Goal: Task Accomplishment & Management: Manage account settings

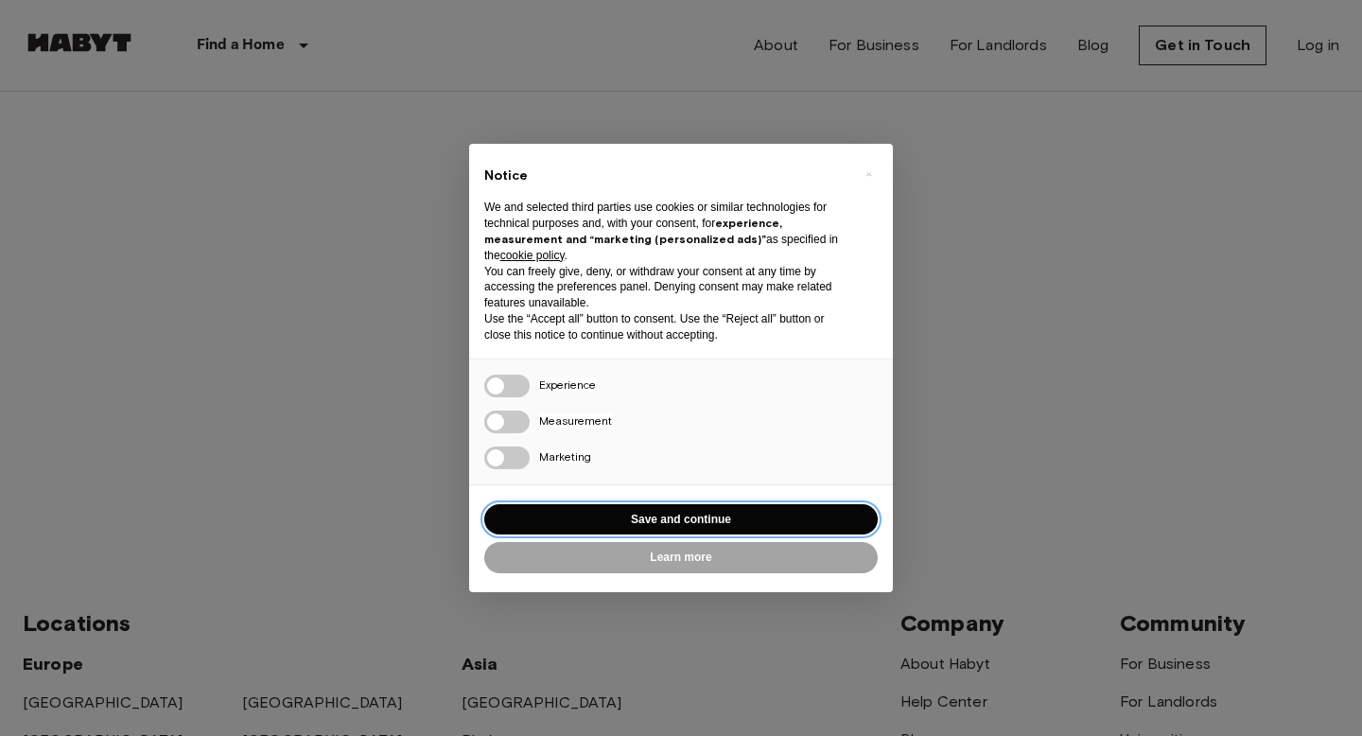
click at [654, 511] on button "Save and continue" at bounding box center [680, 519] width 393 height 31
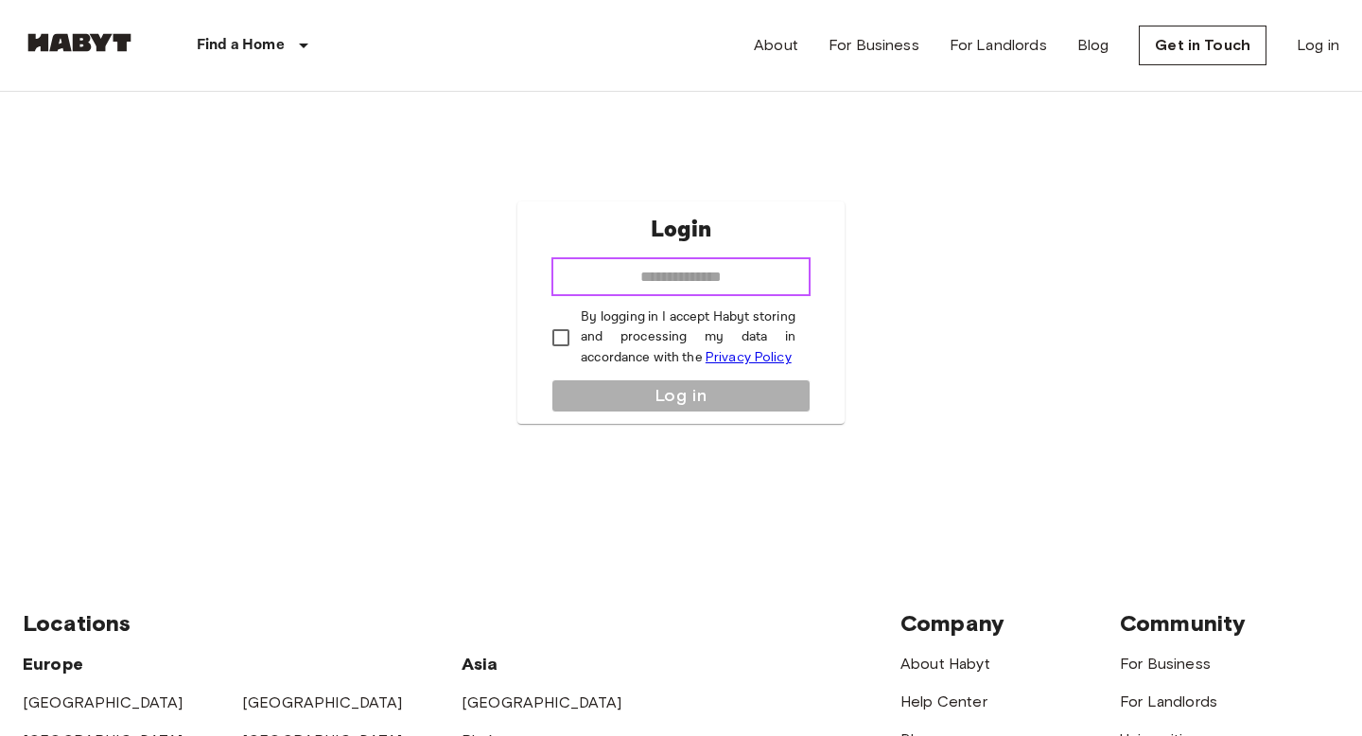
click at [629, 286] on input "email" at bounding box center [680, 277] width 259 height 38
type input "**********"
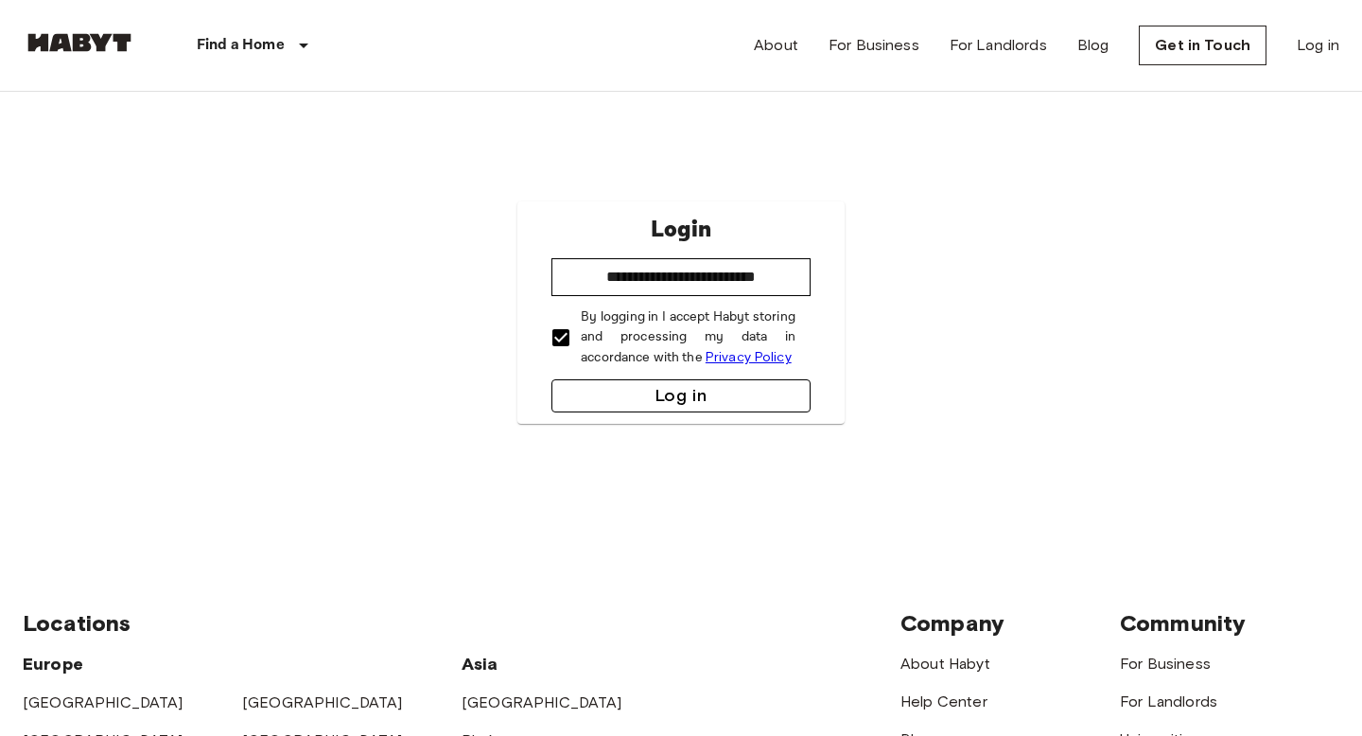
click at [618, 400] on button "Log in" at bounding box center [680, 395] width 259 height 33
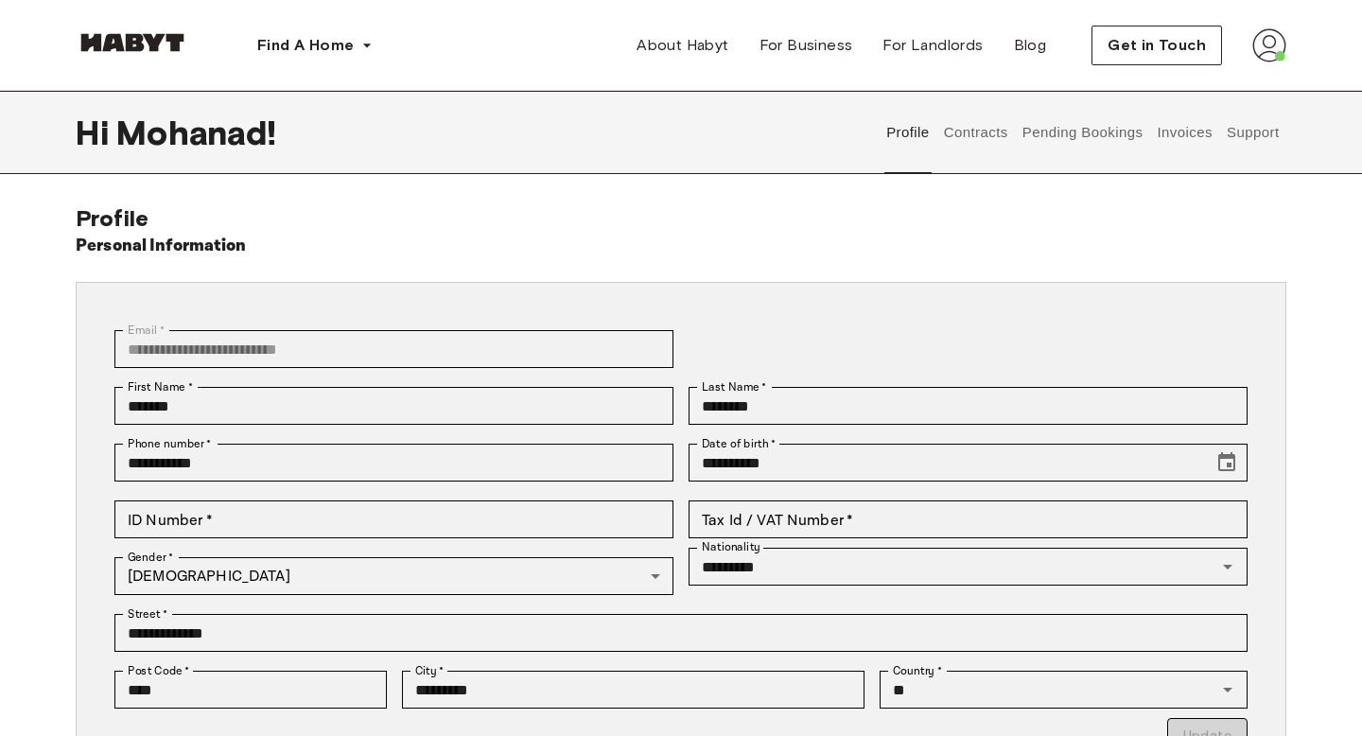
click at [965, 136] on button "Contracts" at bounding box center [975, 132] width 69 height 83
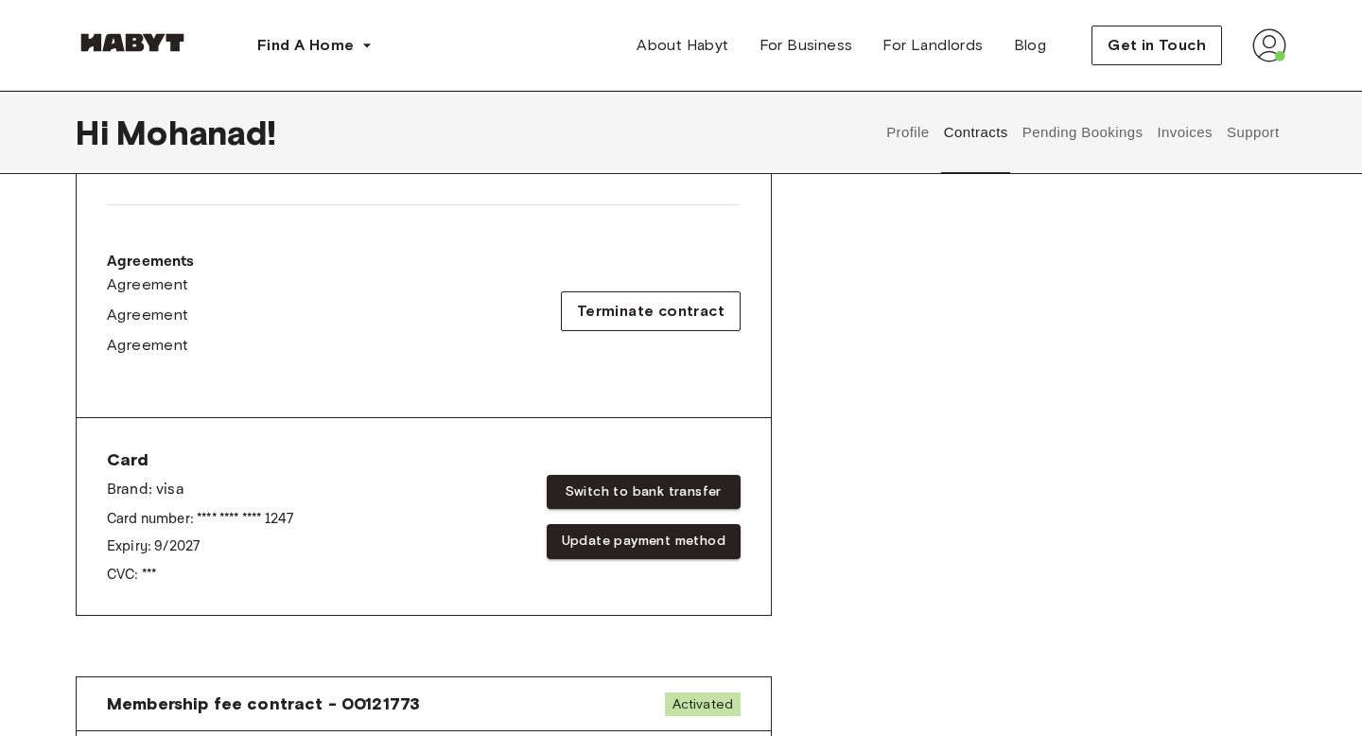
scroll to position [564, 0]
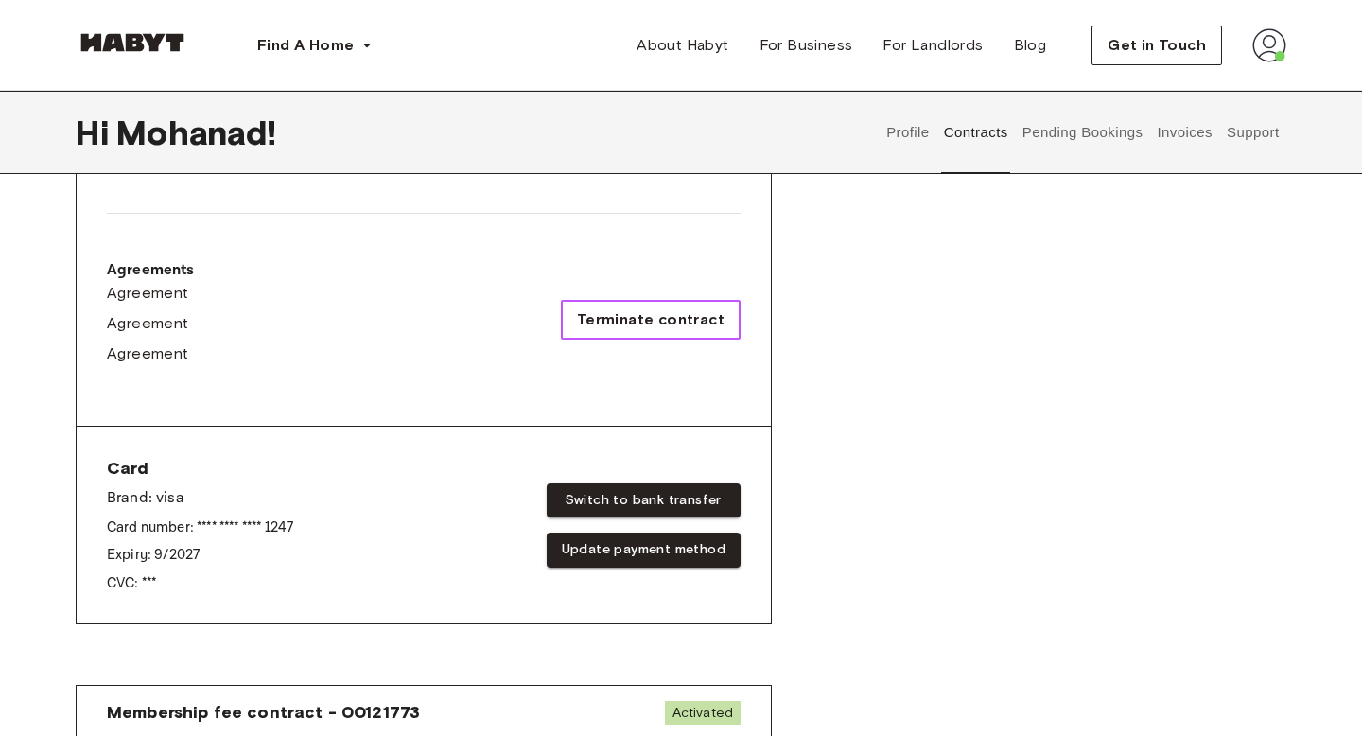
click at [627, 308] on span "Terminate contract" at bounding box center [651, 319] width 148 height 23
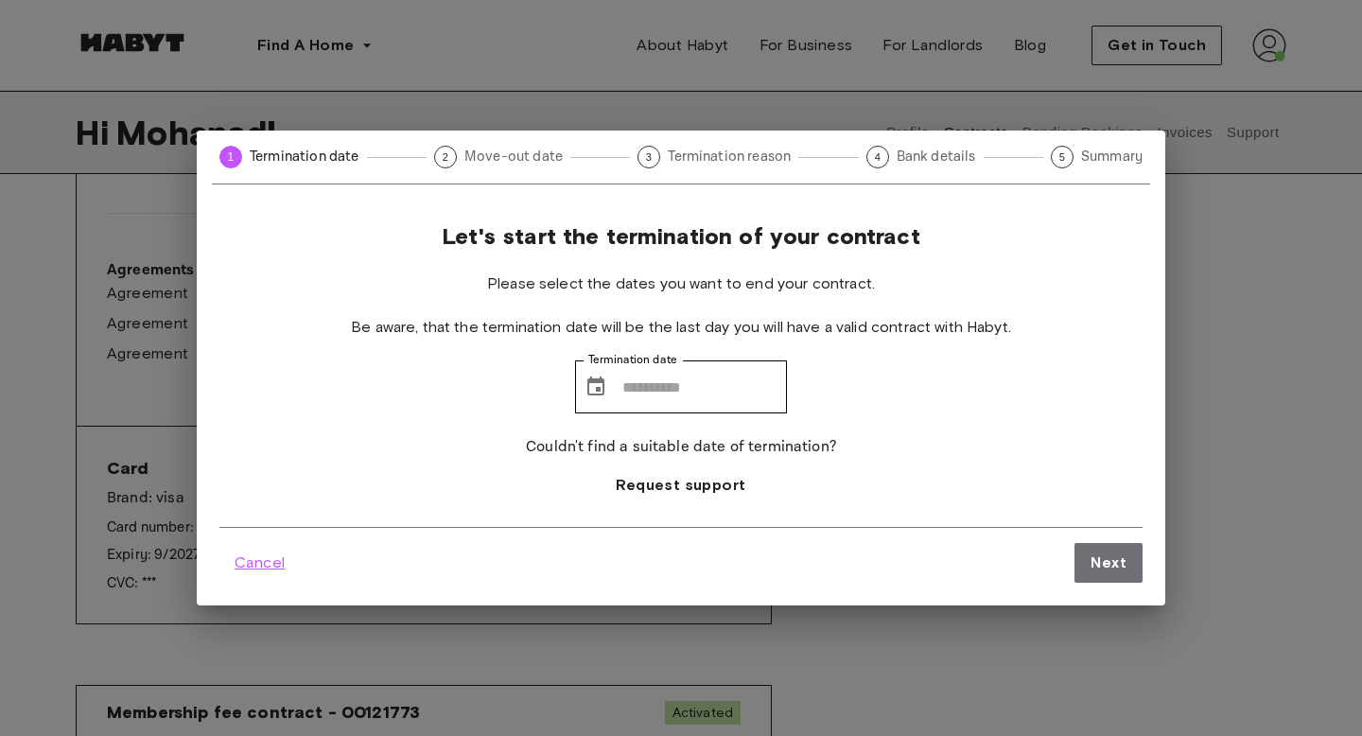
click at [272, 560] on span "Cancel" at bounding box center [260, 562] width 50 height 23
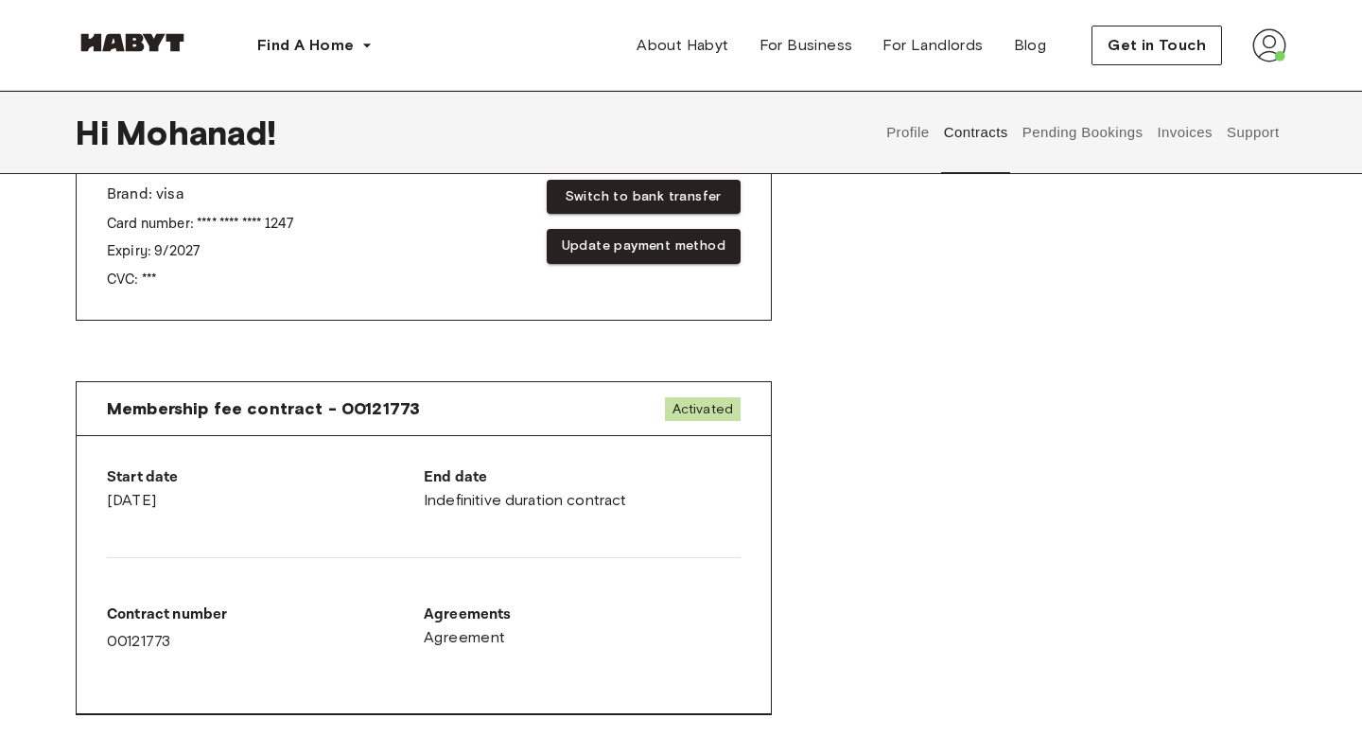
scroll to position [856, 0]
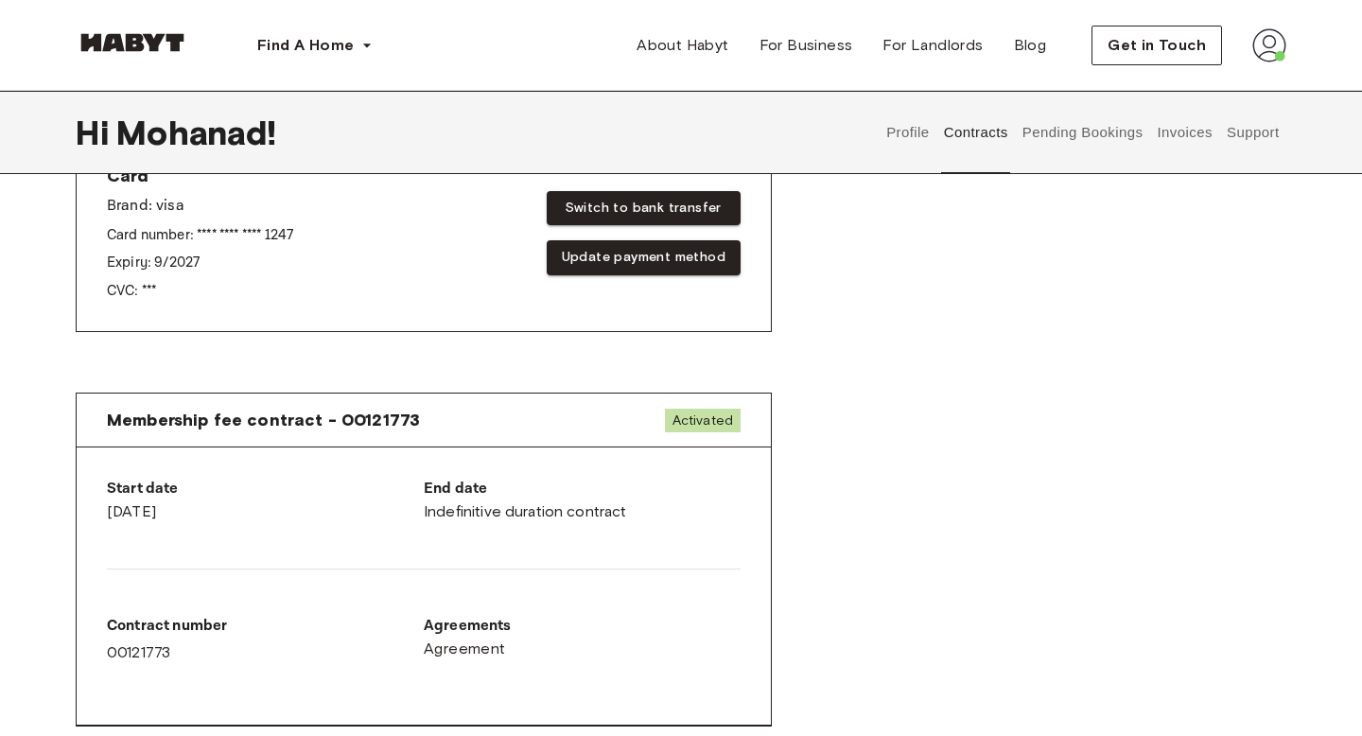
click at [720, 420] on span "Activated" at bounding box center [703, 421] width 76 height 24
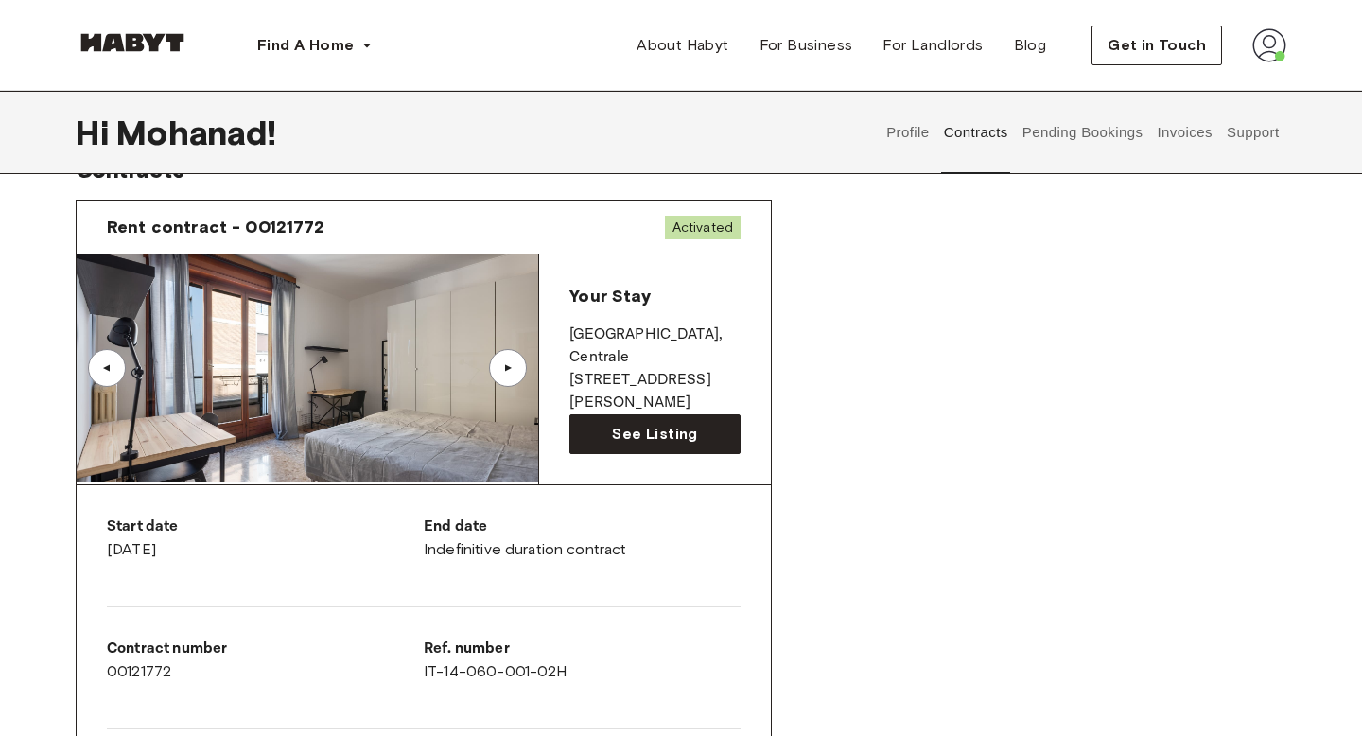
scroll to position [0, 0]
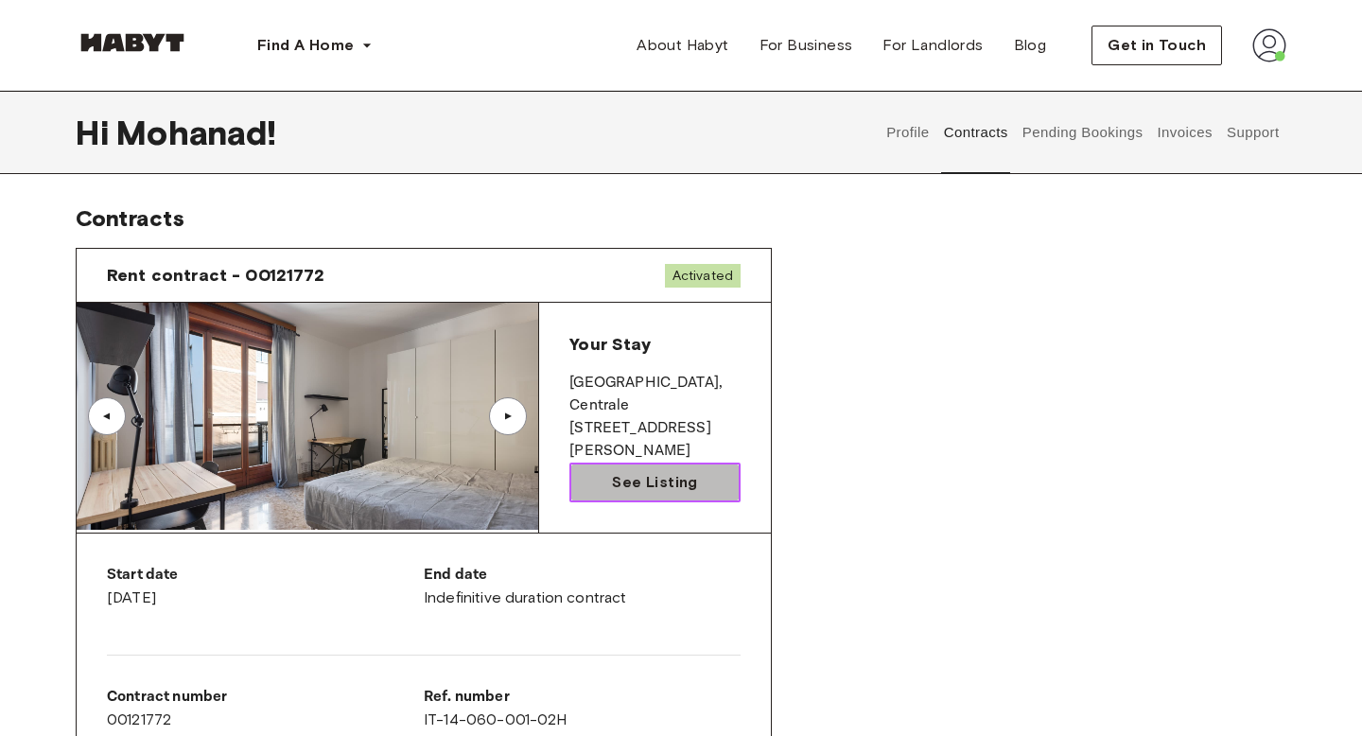
click at [633, 477] on span "See Listing" at bounding box center [654, 482] width 85 height 23
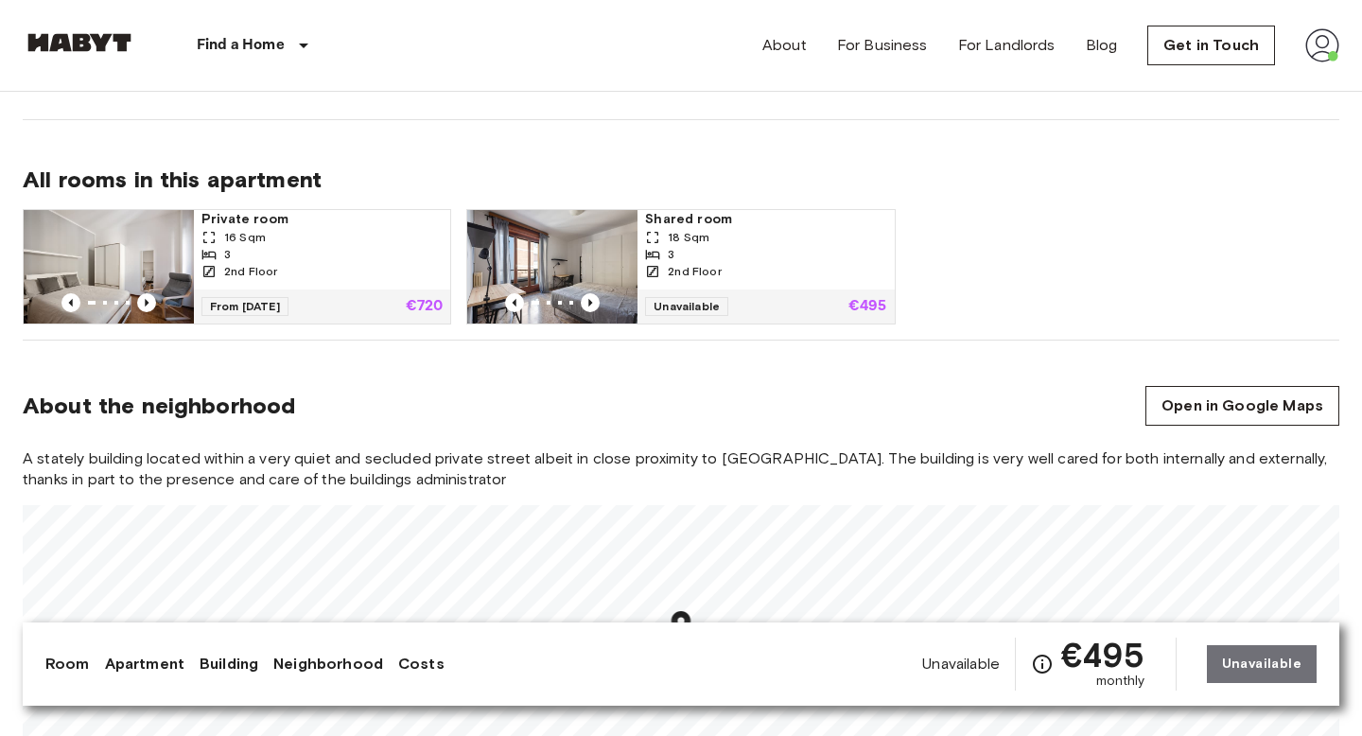
scroll to position [1221, 0]
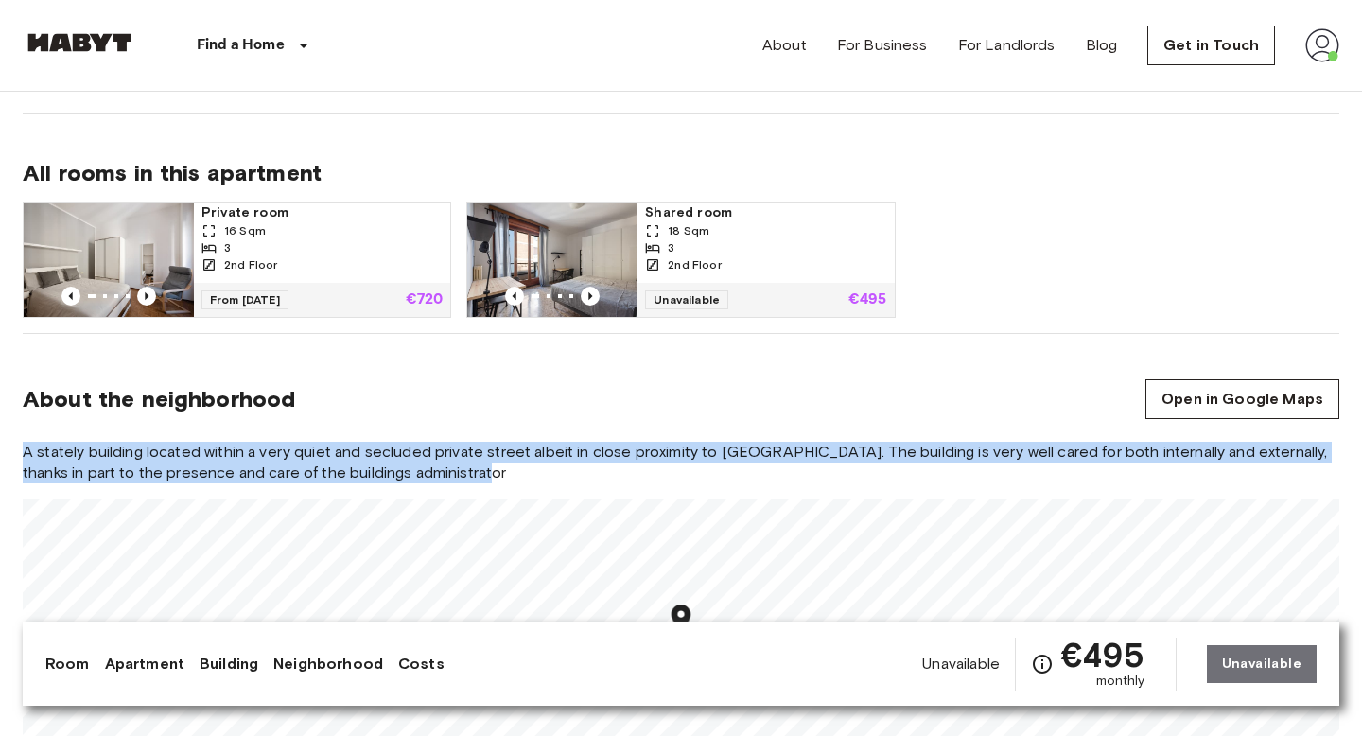
drag, startPoint x: 441, startPoint y: 479, endPoint x: 0, endPoint y: 451, distance: 441.6
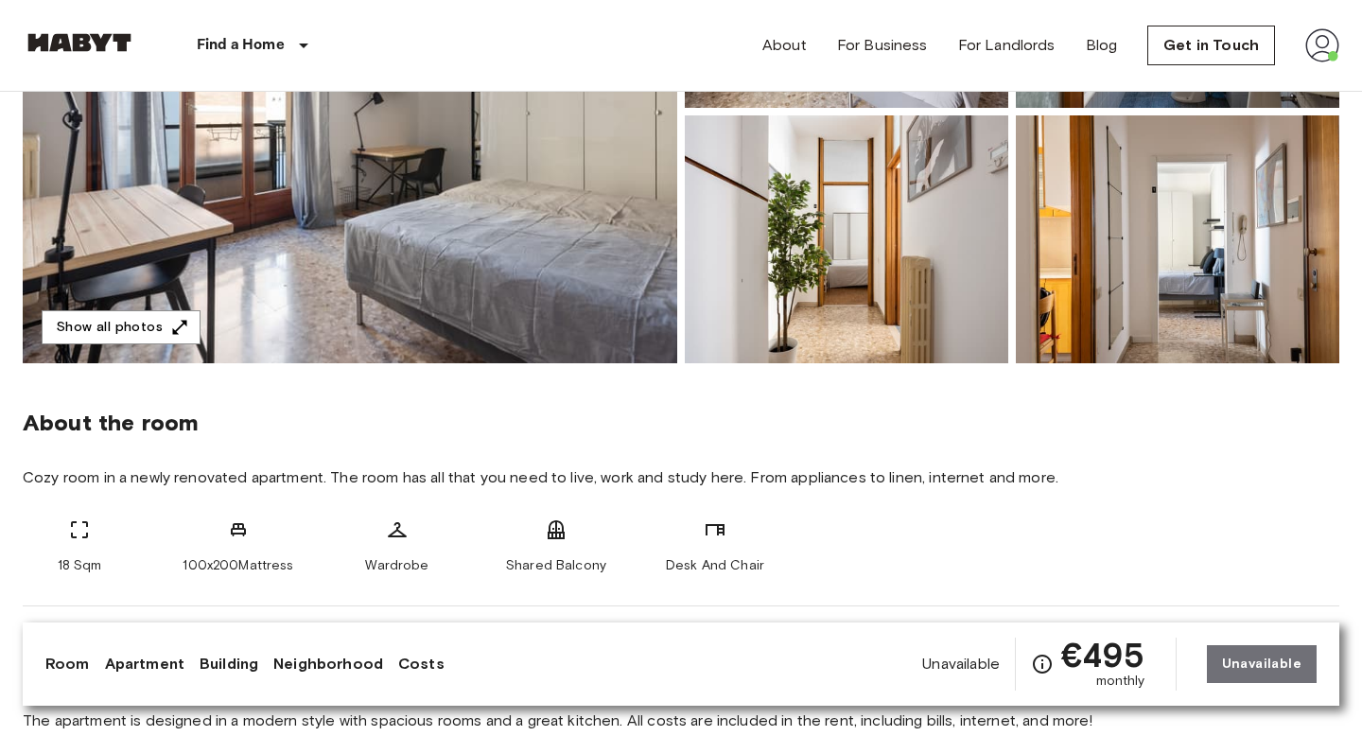
scroll to position [0, 0]
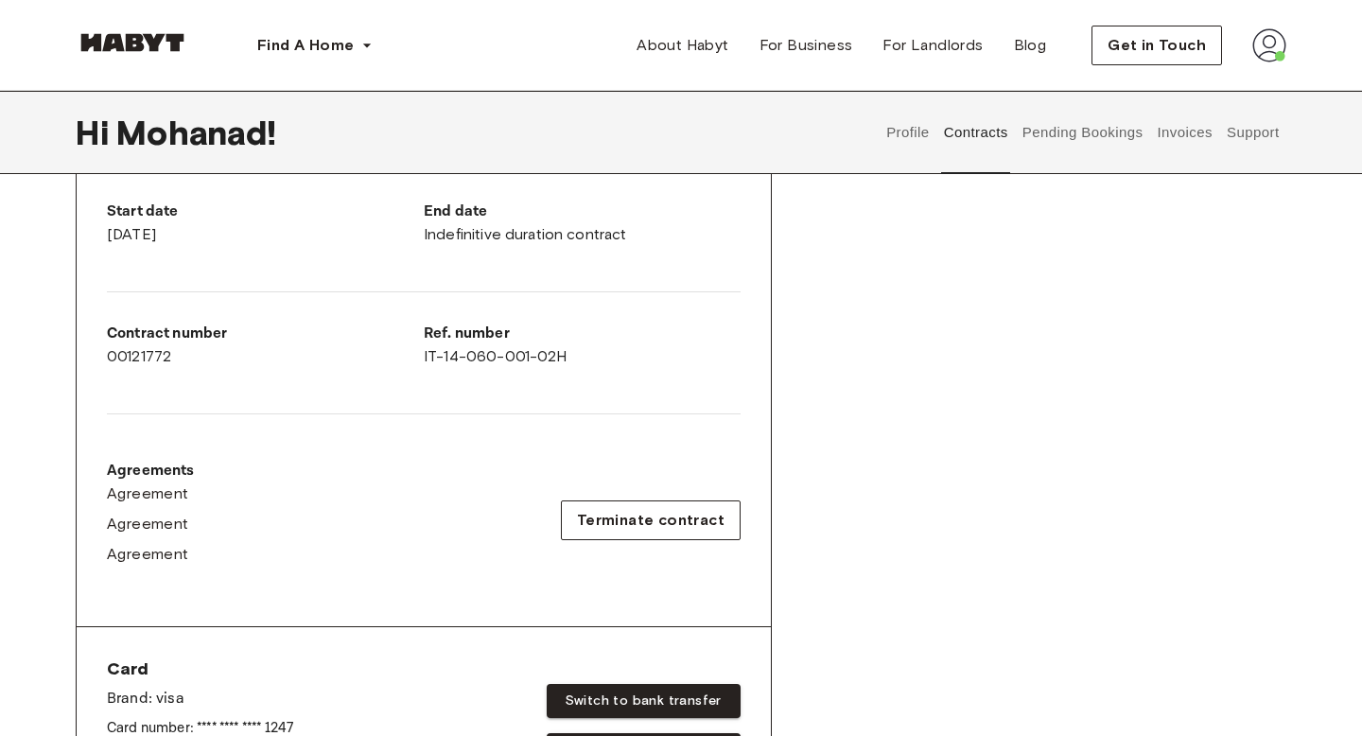
scroll to position [379, 0]
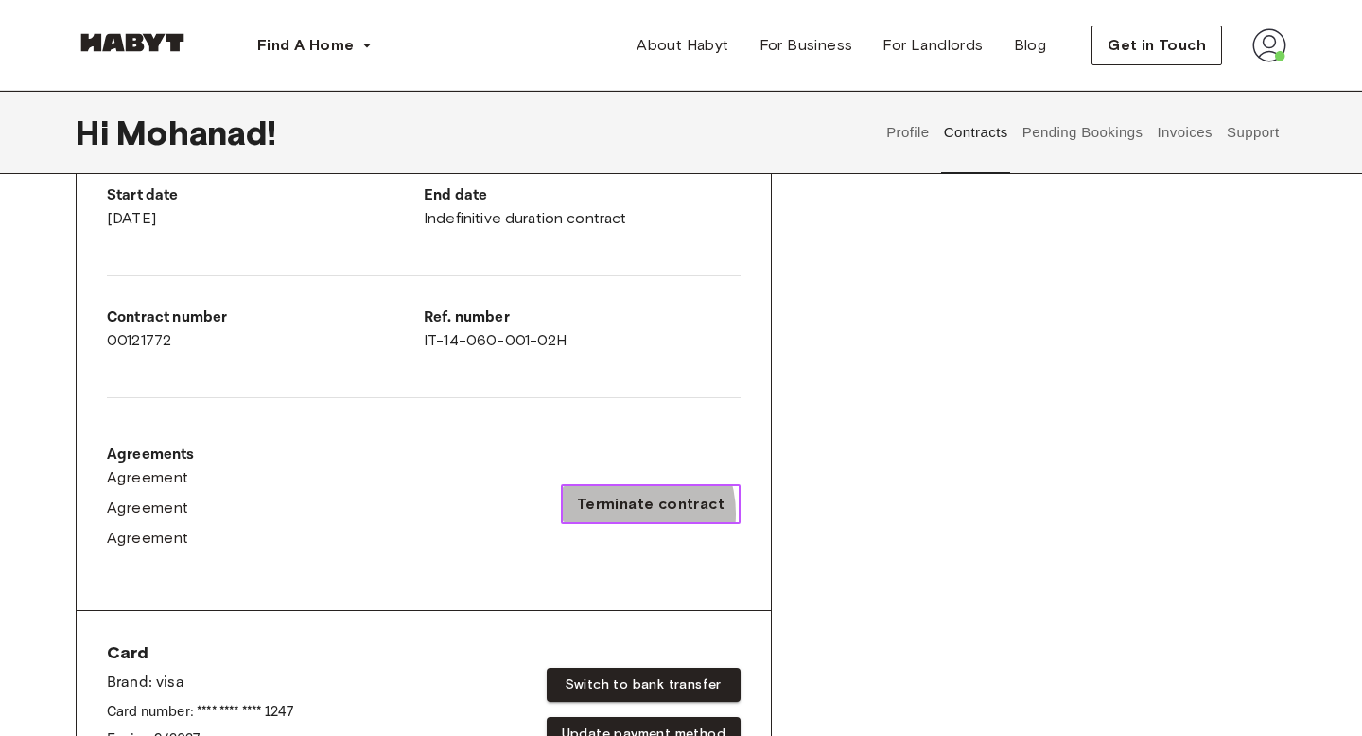
click at [627, 511] on span "Terminate contract" at bounding box center [651, 504] width 148 height 23
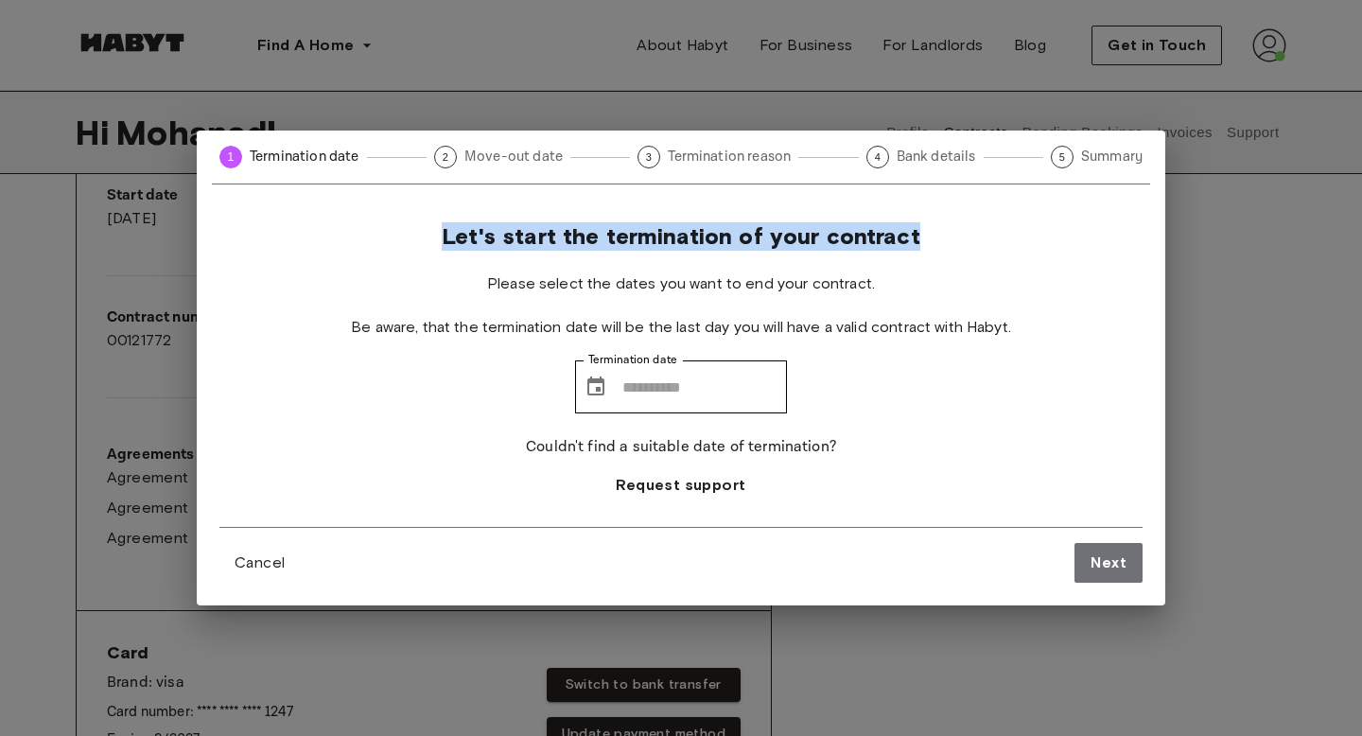
drag, startPoint x: 448, startPoint y: 243, endPoint x: 929, endPoint y: 234, distance: 480.5
click at [929, 234] on div "Let's start the termination of your contract Please select the dates you want t…" at bounding box center [680, 374] width 923 height 305
drag, startPoint x: 446, startPoint y: 238, endPoint x: 921, endPoint y: 235, distance: 474.8
click at [921, 235] on div "Let's start the termination of your contract Please select the dates you want t…" at bounding box center [680, 374] width 923 height 305
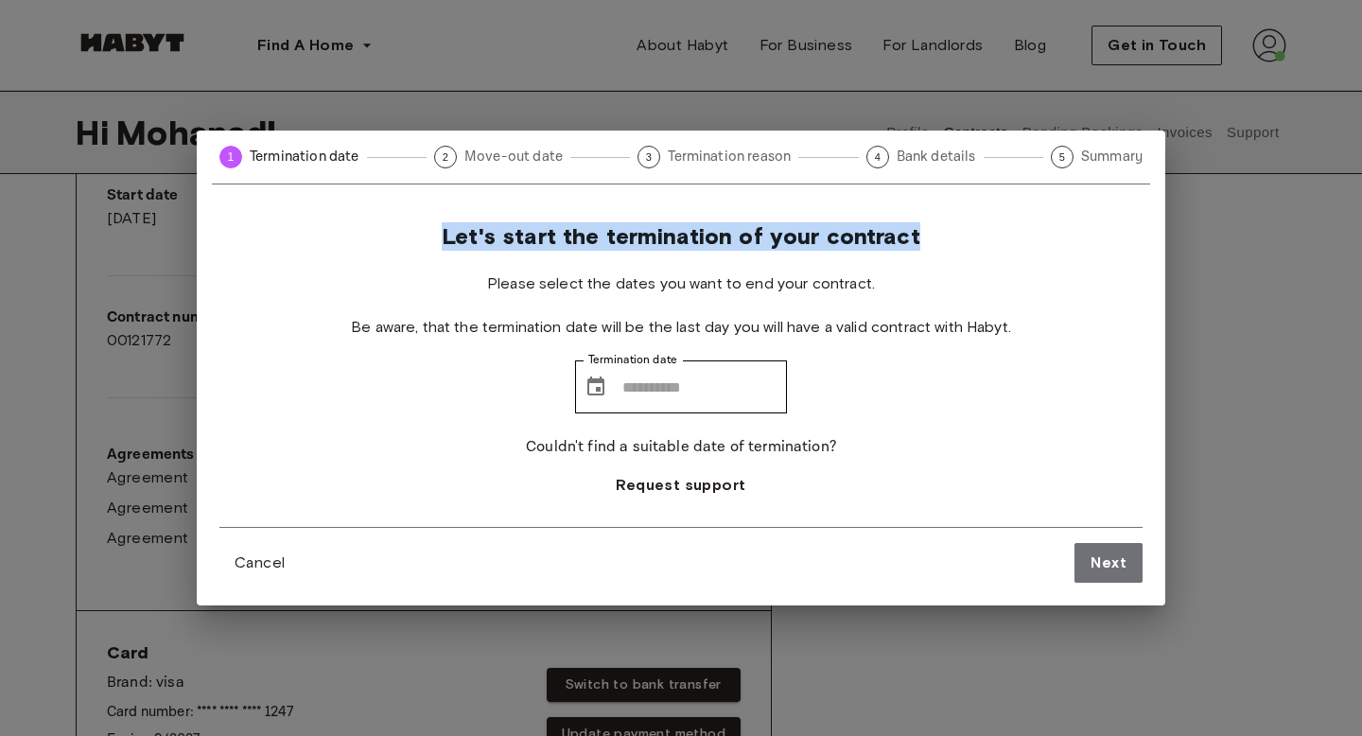
click at [921, 235] on div "Let's start the termination of your contract Please select the dates you want t…" at bounding box center [680, 374] width 923 height 305
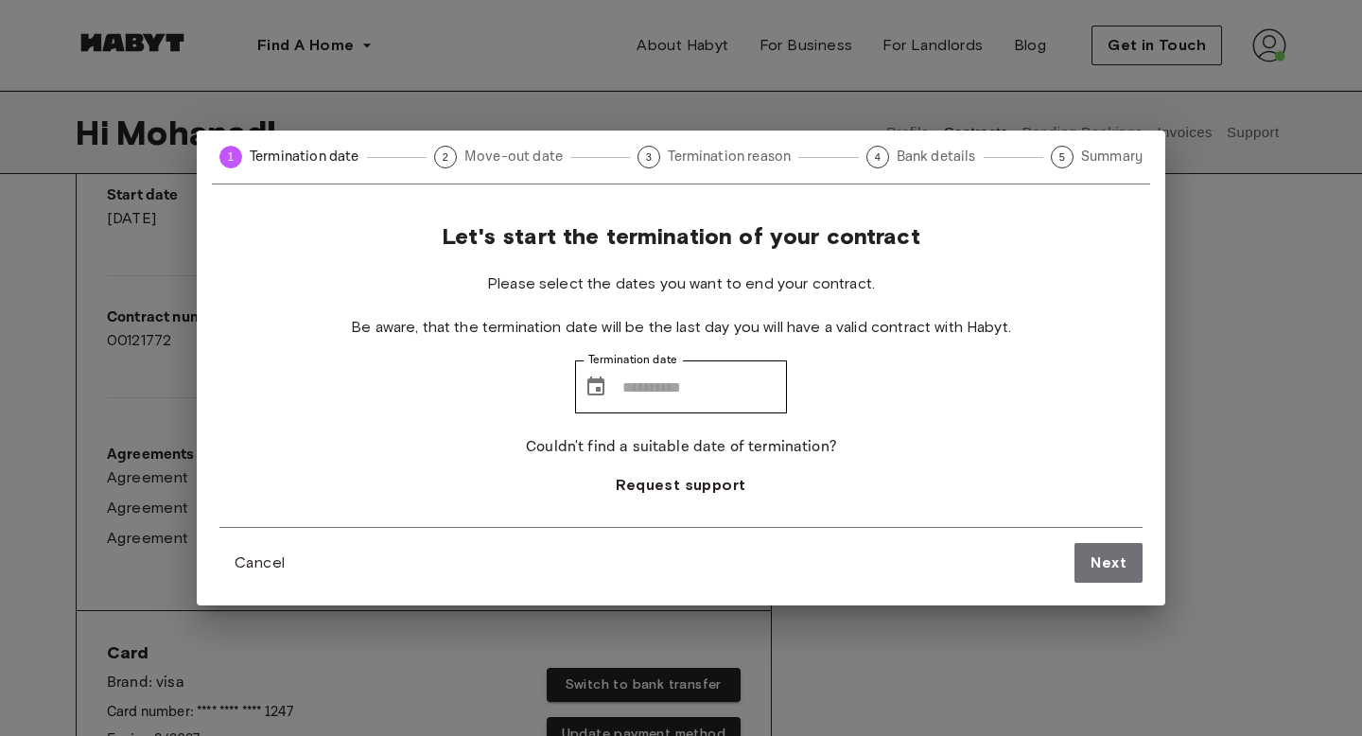
click at [921, 235] on div "Let's start the termination of your contract Please select the dates you want t…" at bounding box center [680, 374] width 923 height 305
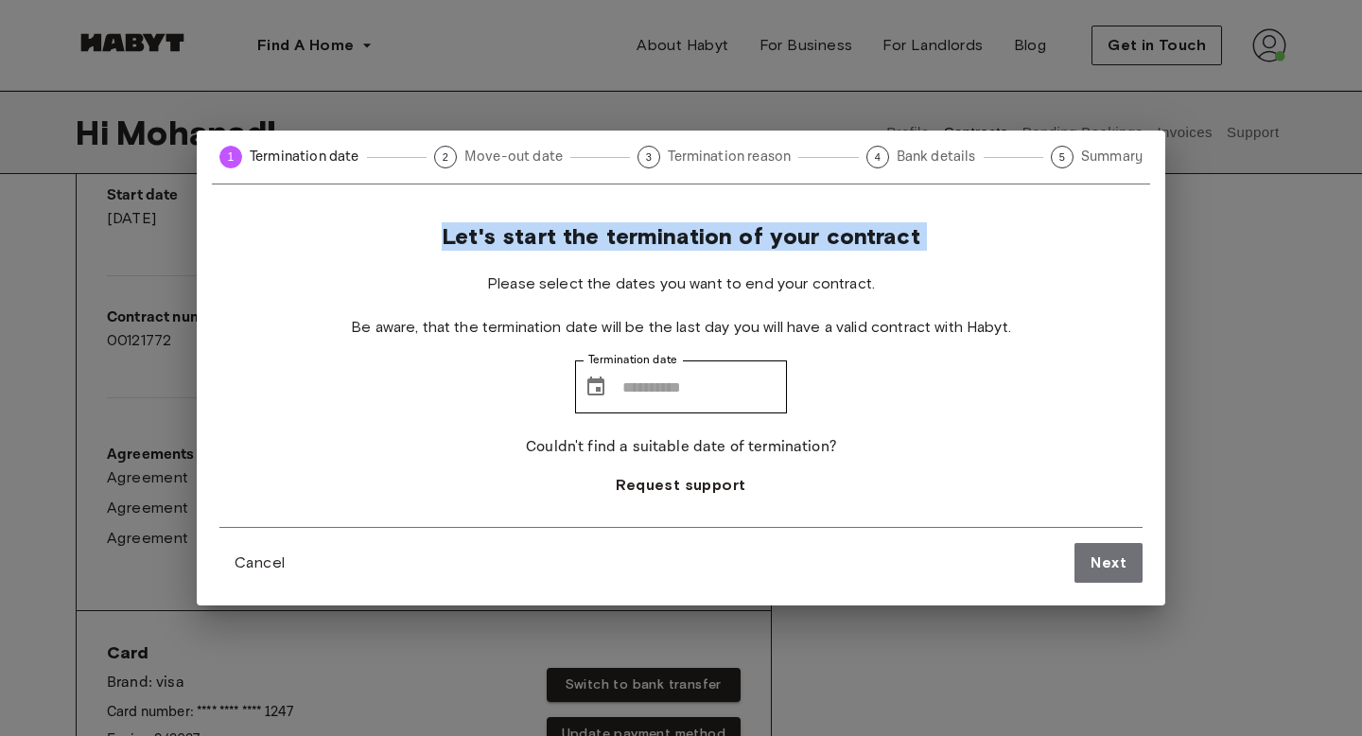
click at [859, 235] on span "Let's start the termination of your contract" at bounding box center [681, 236] width 479 height 28
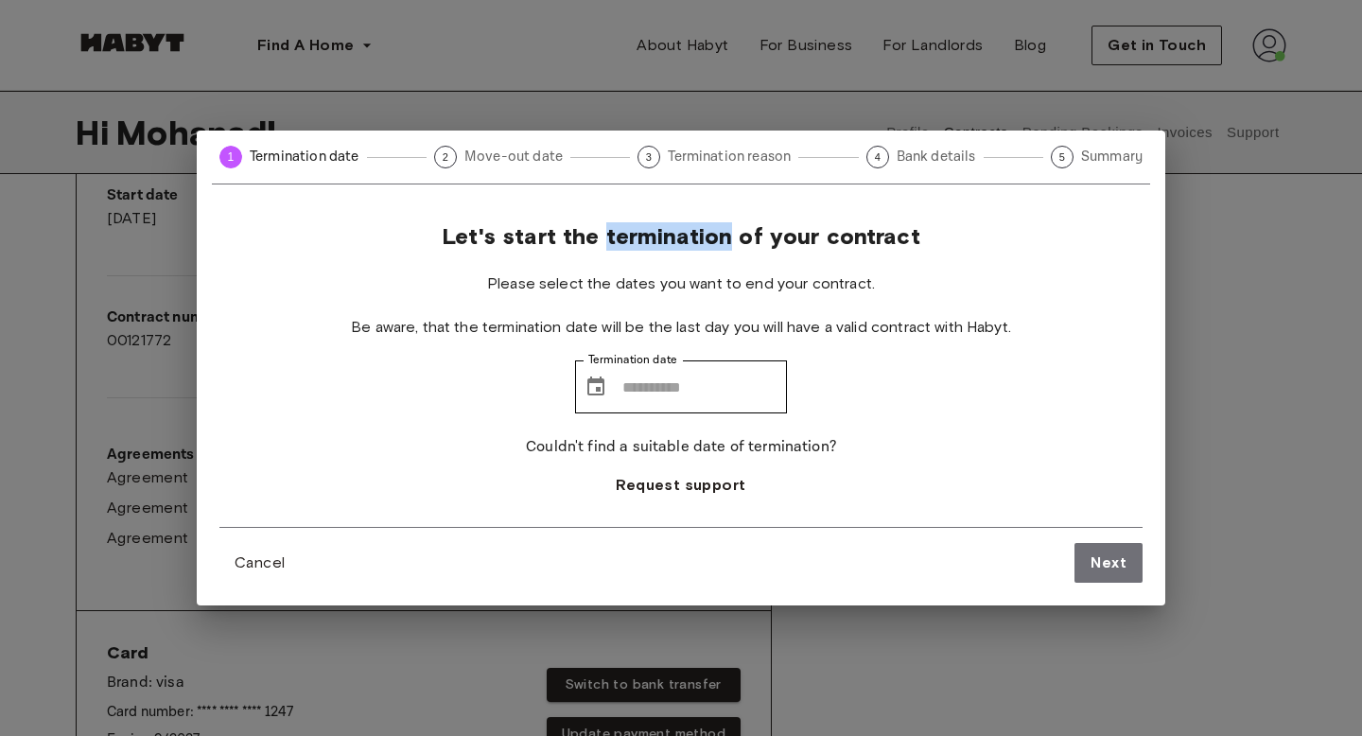
drag, startPoint x: 605, startPoint y: 230, endPoint x: 729, endPoint y: 229, distance: 123.9
click at [729, 229] on span "Let's start the termination of your contract" at bounding box center [681, 236] width 479 height 28
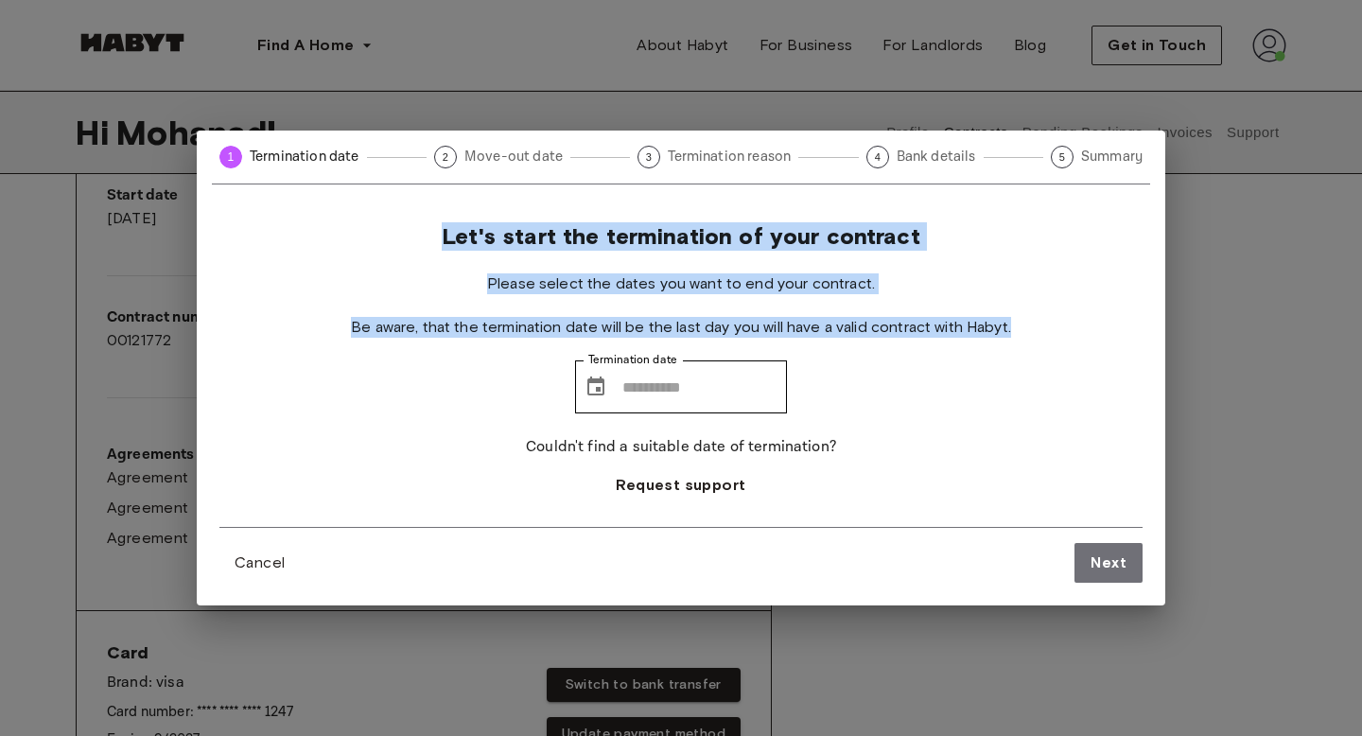
drag, startPoint x: 446, startPoint y: 234, endPoint x: 1023, endPoint y: 347, distance: 588.0
click at [1023, 347] on div "Let's start the termination of your contract Please select the dates you want t…" at bounding box center [680, 374] width 923 height 305
copy div "Let's start the termination of your contract Please select the dates you want t…"
click at [516, 325] on span "Be aware, that the termination date will be the last day you will have a valid …" at bounding box center [681, 327] width 660 height 21
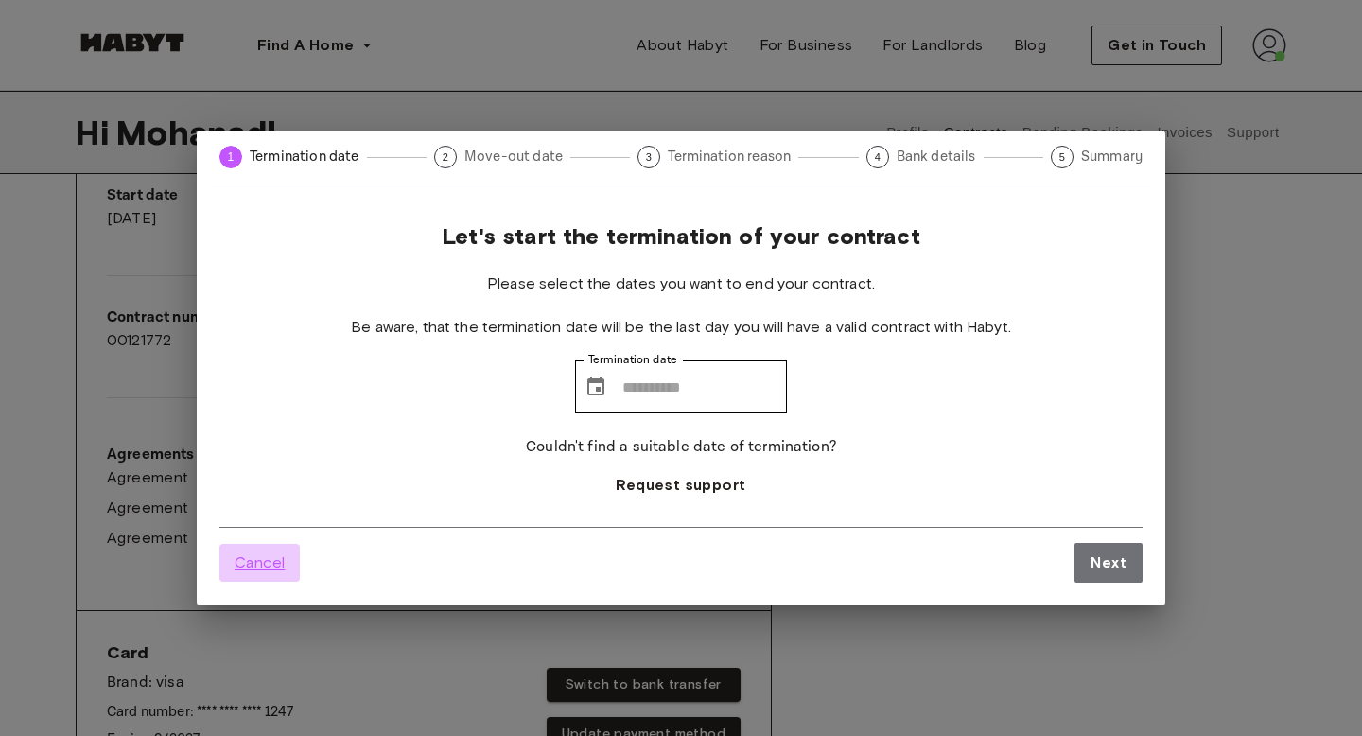
click at [258, 579] on button "Cancel" at bounding box center [259, 563] width 80 height 38
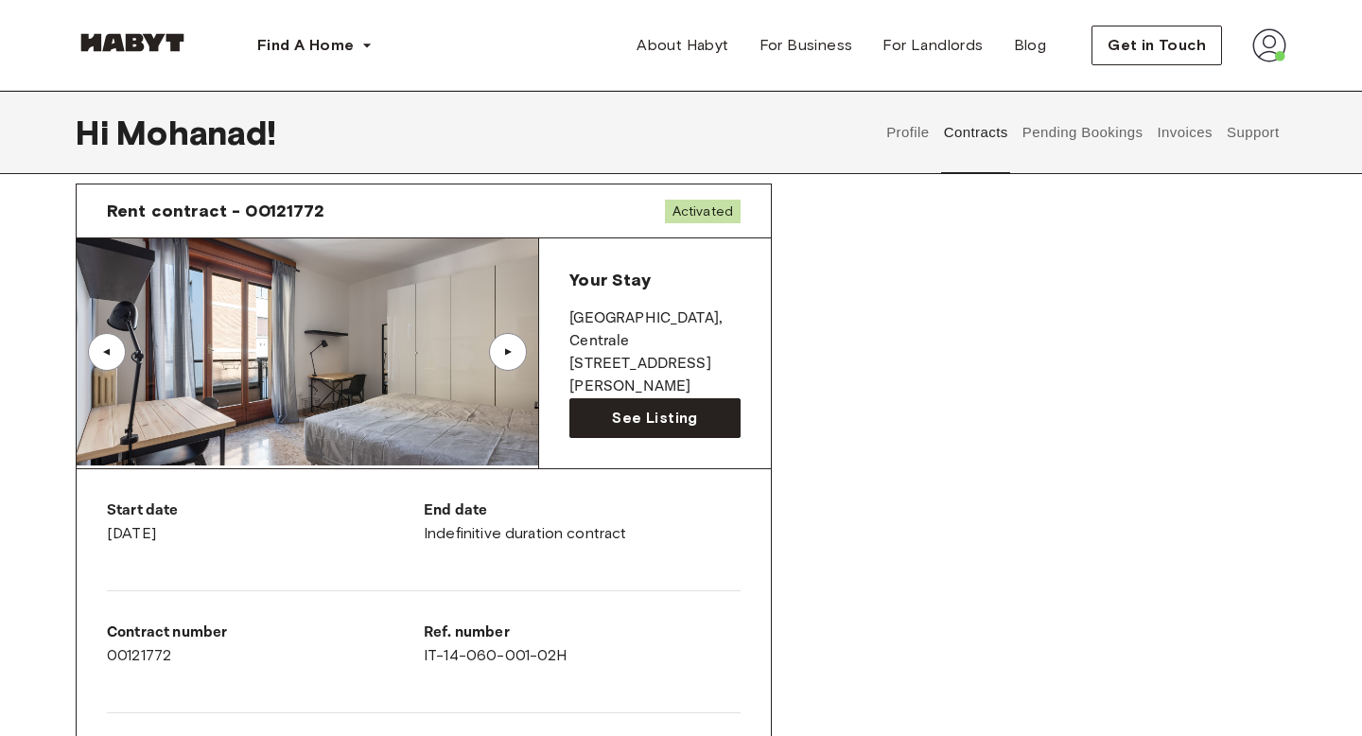
scroll to position [0, 0]
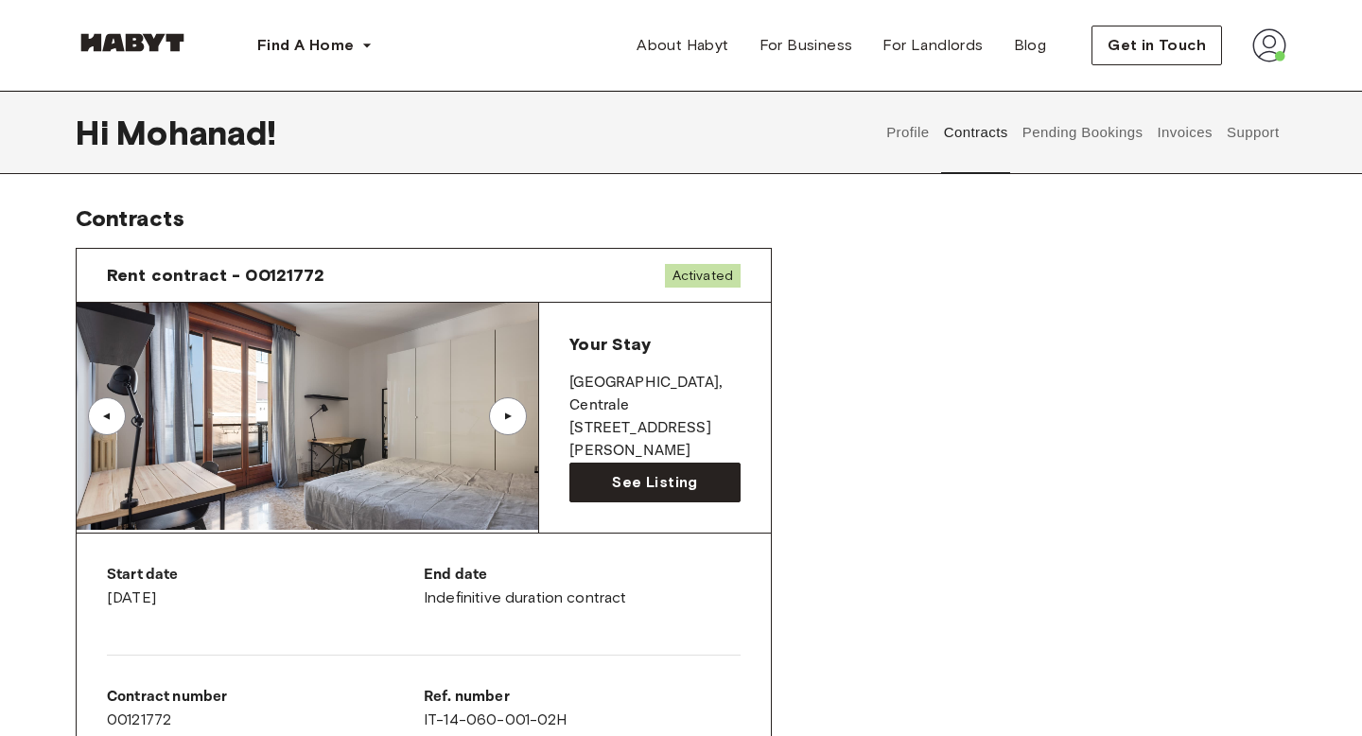
click at [1264, 39] on img at bounding box center [1269, 45] width 34 height 34
click at [1151, 51] on span "Get in Touch" at bounding box center [1156, 45] width 98 height 23
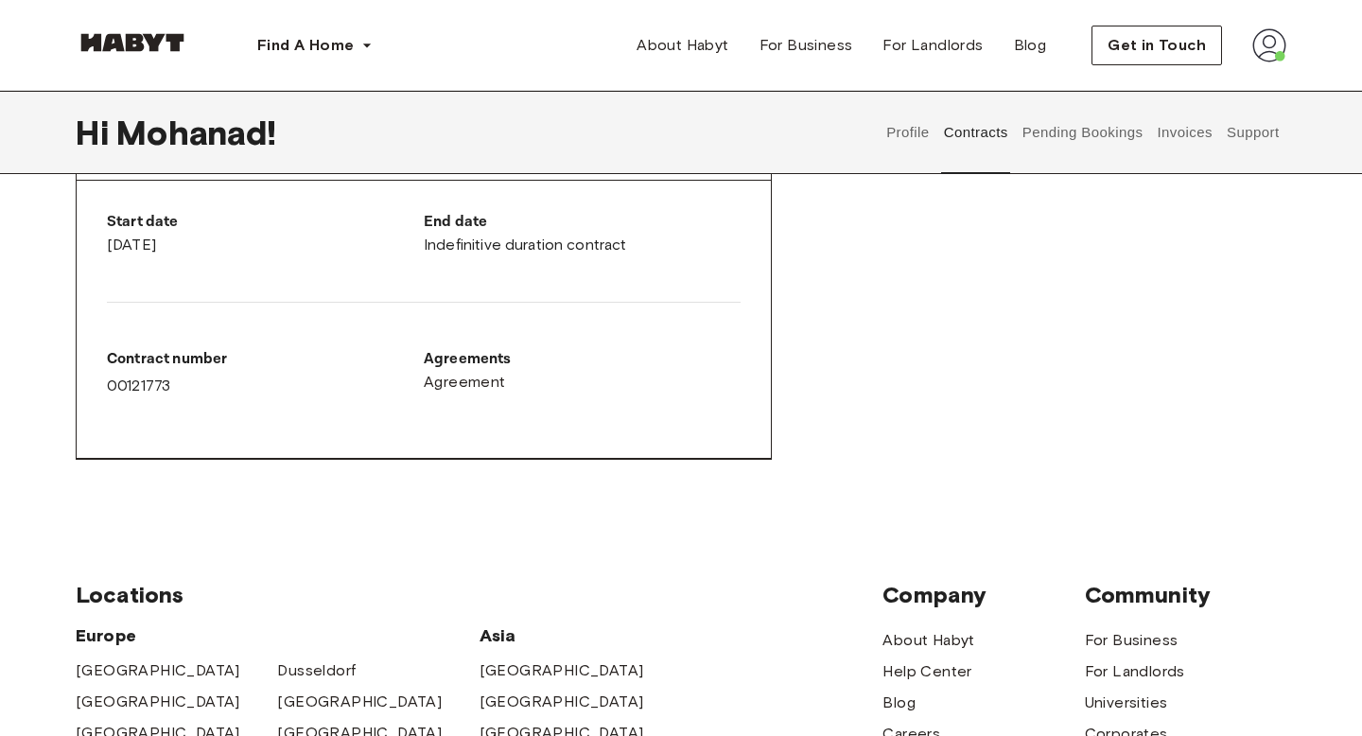
scroll to position [1125, 0]
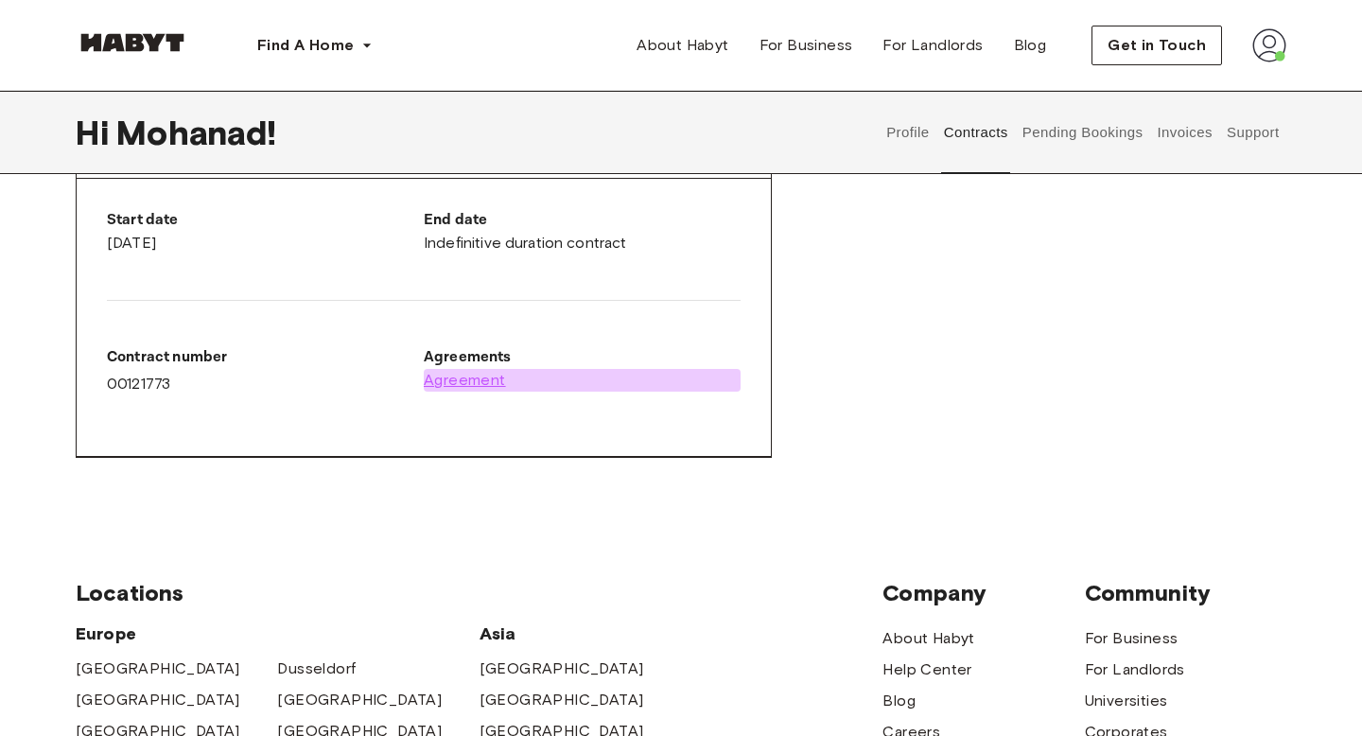
click at [454, 373] on span "Agreement" at bounding box center [465, 380] width 82 height 23
